Goal: Task Accomplishment & Management: Complete application form

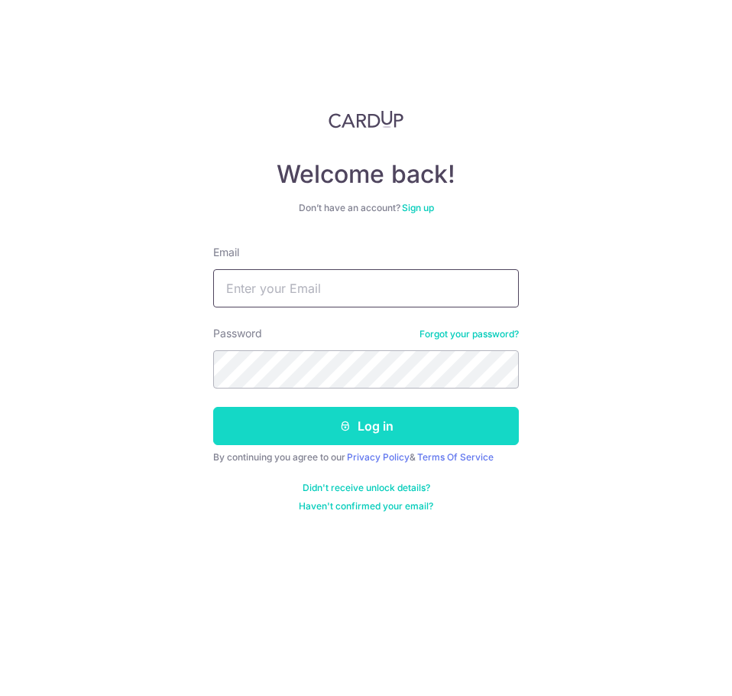
type input "div@eyebracesclinic.com"
click at [290, 423] on button "Log in" at bounding box center [366, 426] width 306 height 38
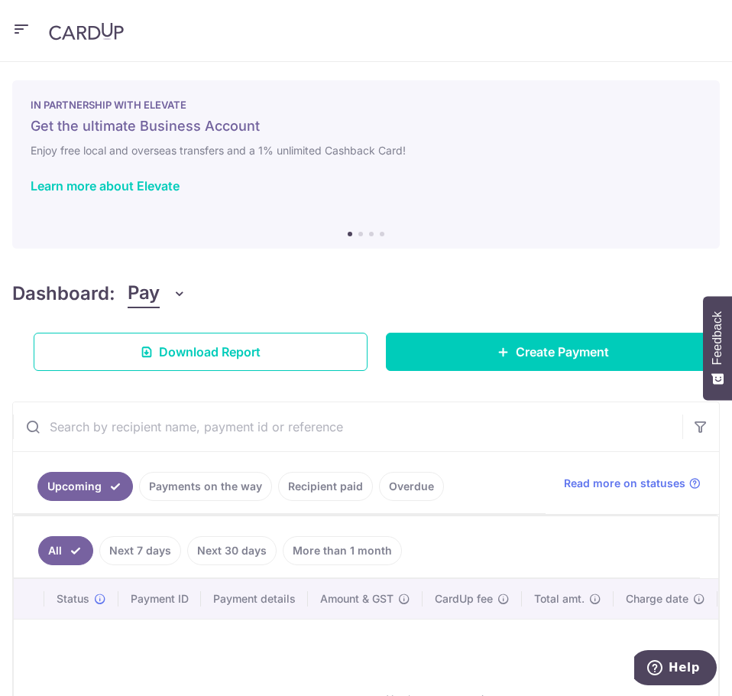
click at [31, 24] on header at bounding box center [366, 31] width 732 height 62
click at [27, 32] on icon "button" at bounding box center [21, 29] width 18 height 19
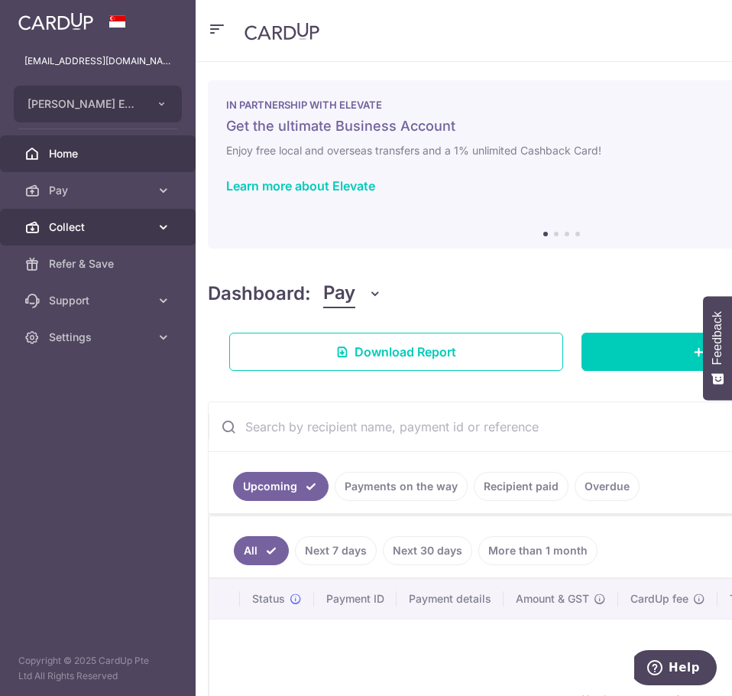
click at [144, 224] on span "Collect" at bounding box center [99, 226] width 101 height 15
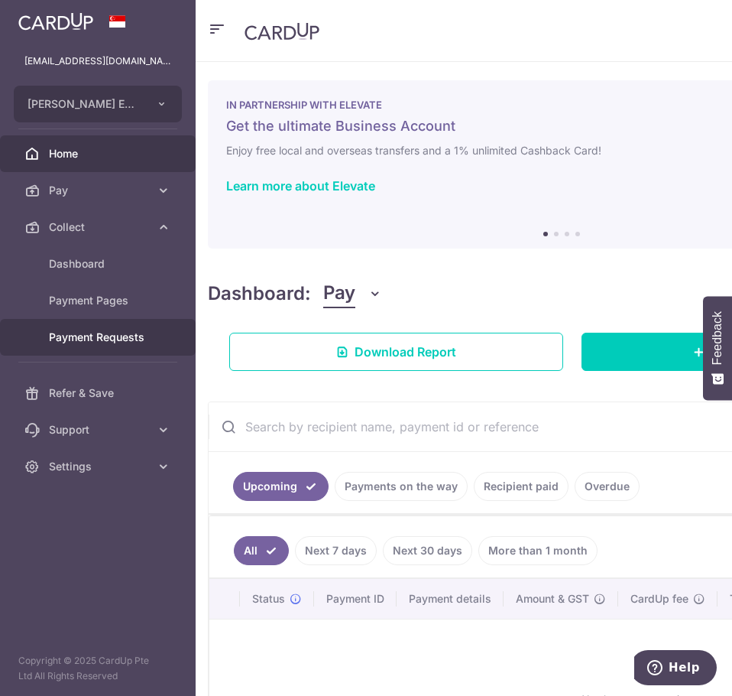
click at [125, 342] on span "Payment Requests" at bounding box center [99, 336] width 101 height 15
click at [101, 334] on span "Payment Requests" at bounding box center [99, 336] width 101 height 15
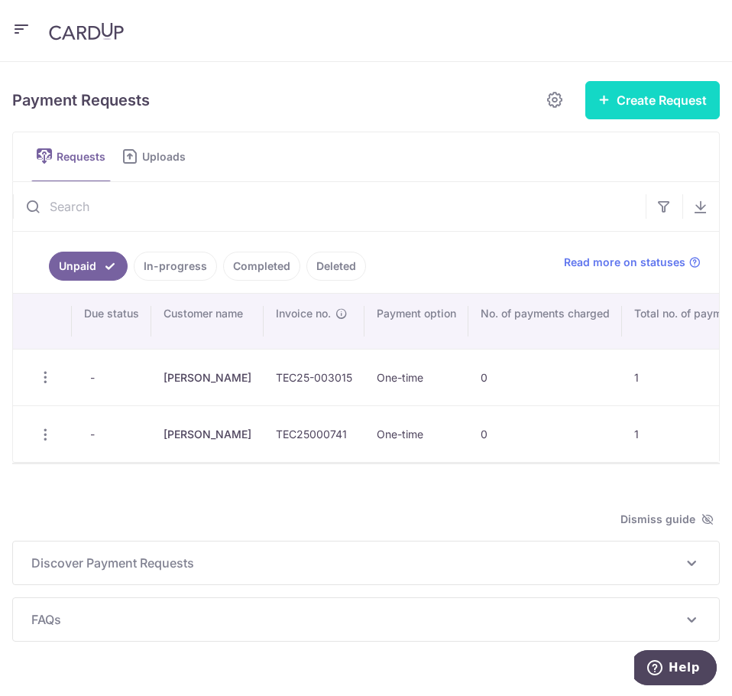
drag, startPoint x: 638, startPoint y: 93, endPoint x: 626, endPoint y: 109, distance: 19.6
click at [638, 95] on button "Create Request" at bounding box center [652, 100] width 135 height 38
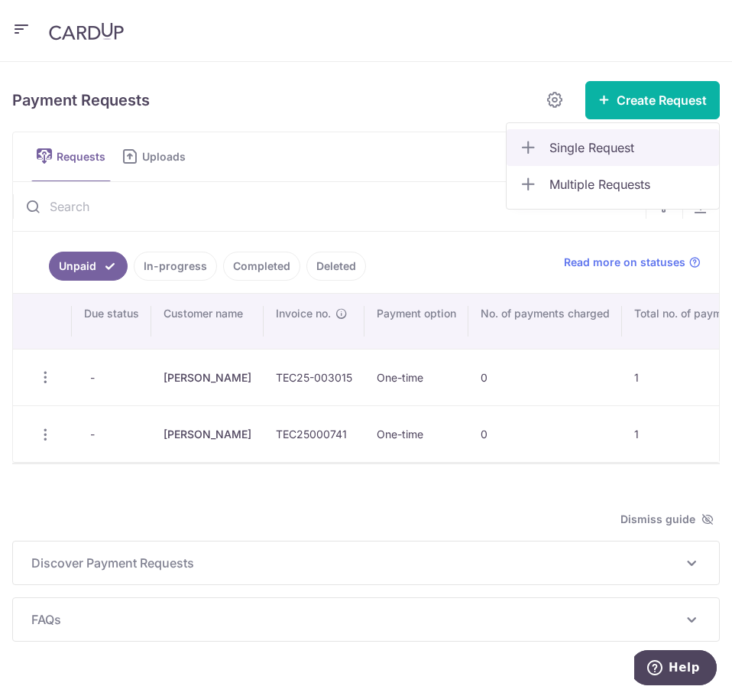
click at [550, 152] on span "Single Request" at bounding box center [628, 147] width 157 height 18
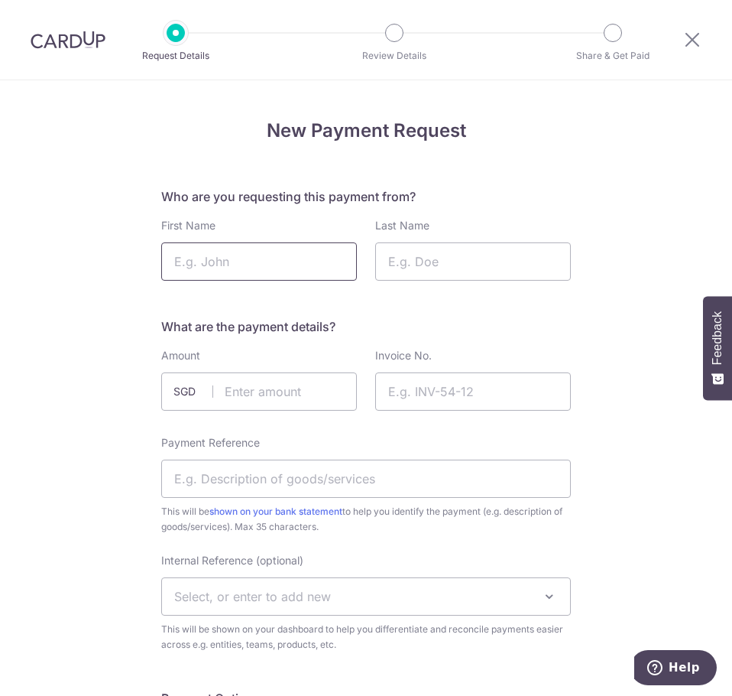
click at [302, 248] on input "First Name" at bounding box center [259, 261] width 196 height 38
type input "[PERSON_NAME]"
type input "r"
type input "Tan"
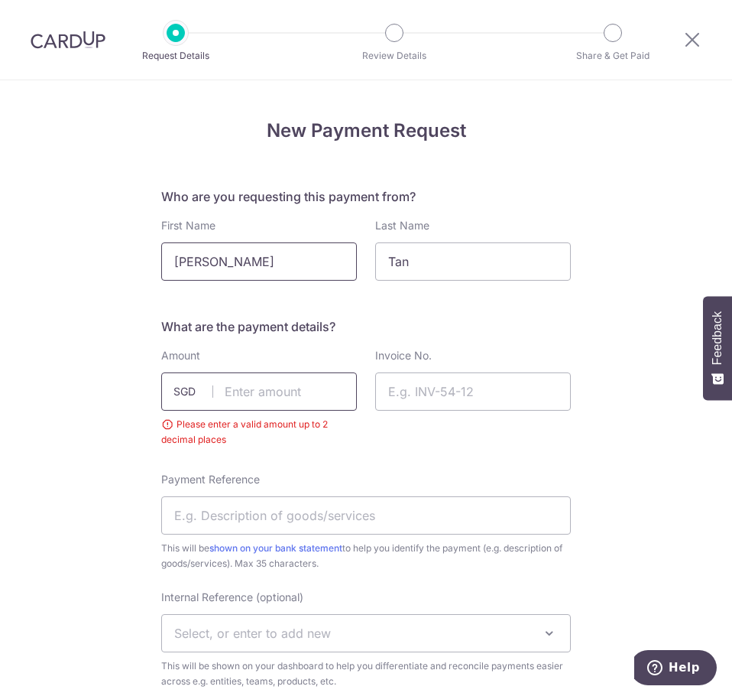
paste input "972.14"
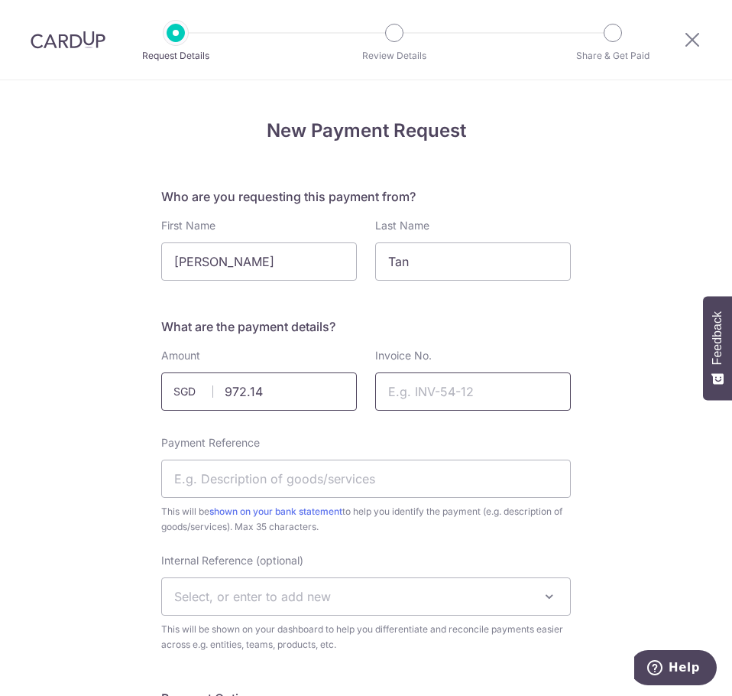
type input "972.14"
click at [468, 398] on input "Invoice No." at bounding box center [473, 391] width 196 height 38
click at [384, 394] on input "977,978,980" at bounding box center [473, 391] width 196 height 38
click at [378, 392] on input "963,977,978,980" at bounding box center [473, 391] width 196 height 38
type input "TEC25000963,977,978,980"
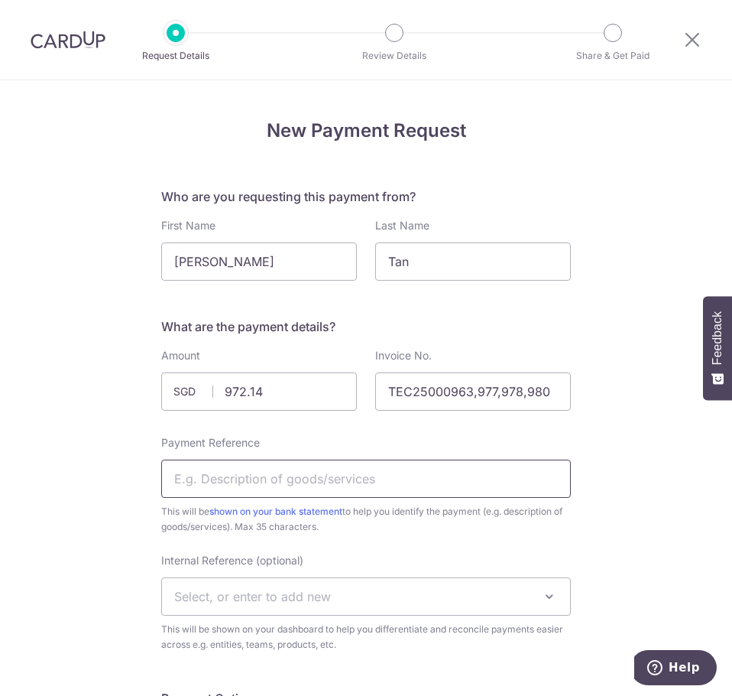
click at [387, 471] on input "Payment Reference" at bounding box center [366, 478] width 410 height 38
click at [274, 466] on input "Payment Reference" at bounding box center [366, 478] width 410 height 38
type input "G"
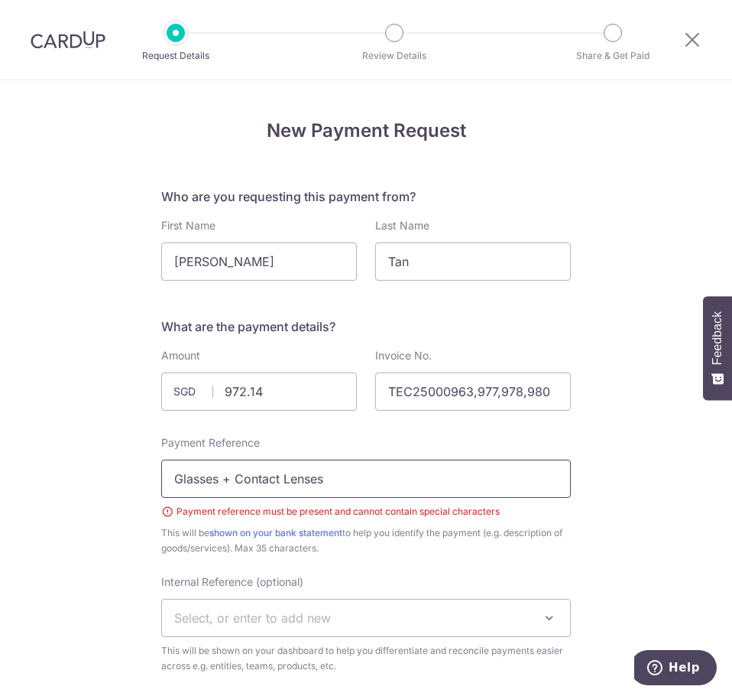
click at [229, 478] on input "Glasses + Contact Lenses" at bounding box center [366, 478] width 410 height 38
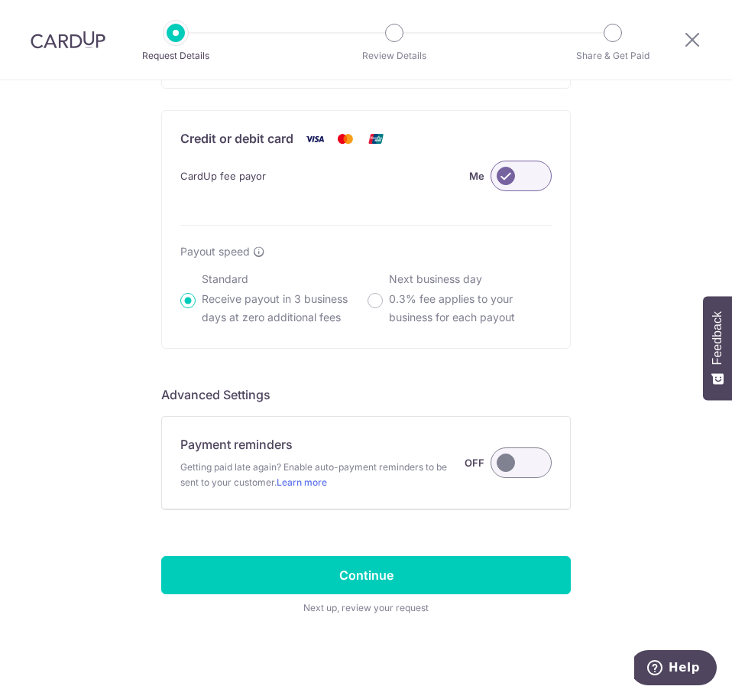
scroll to position [1007, 0]
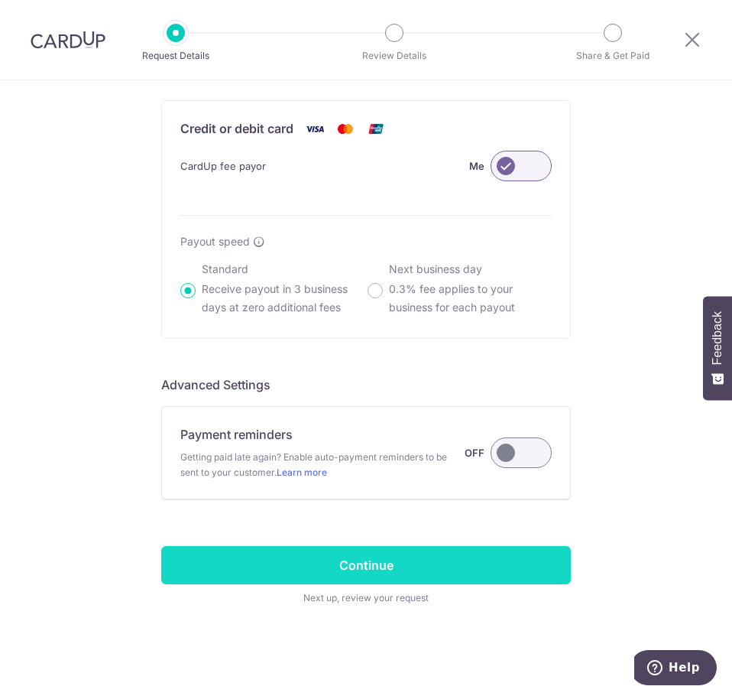
type input "Glasses and Contact Lenses"
click at [379, 550] on input "Continue" at bounding box center [366, 565] width 410 height 38
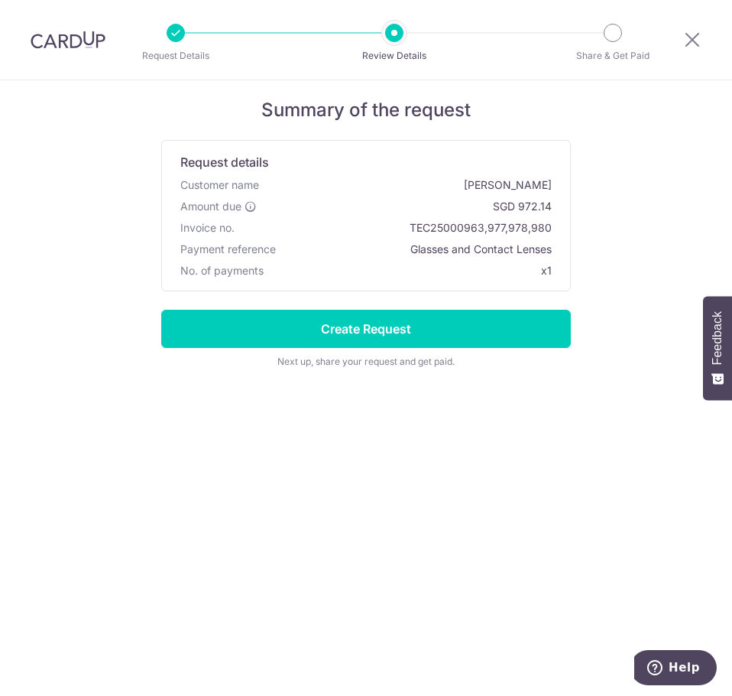
click at [535, 307] on div "Summary of the request Request details Customer name Velda Tan Amount due SGD 9…" at bounding box center [366, 224] width 410 height 289
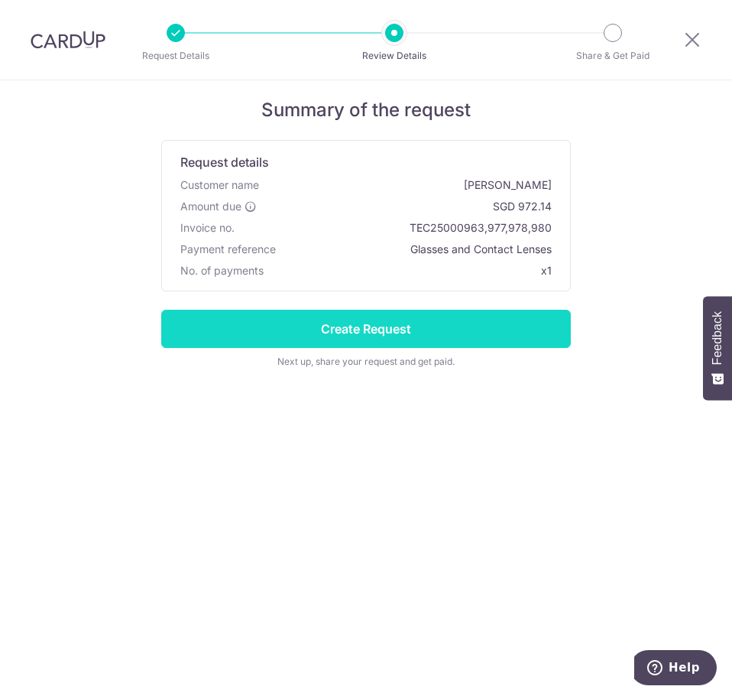
click at [531, 322] on input "Create Request" at bounding box center [366, 329] width 410 height 38
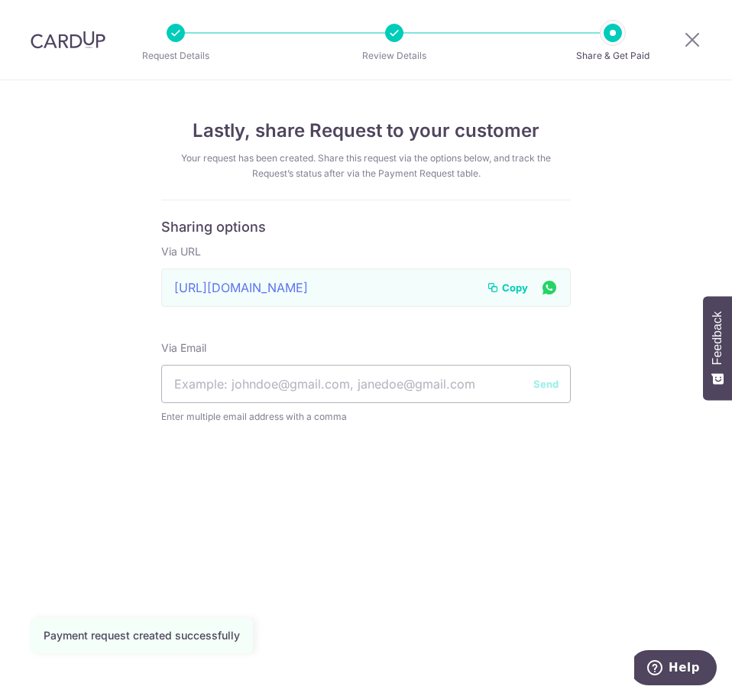
click at [503, 280] on span "Copy" at bounding box center [515, 287] width 26 height 15
